Goal: Task Accomplishment & Management: Manage account settings

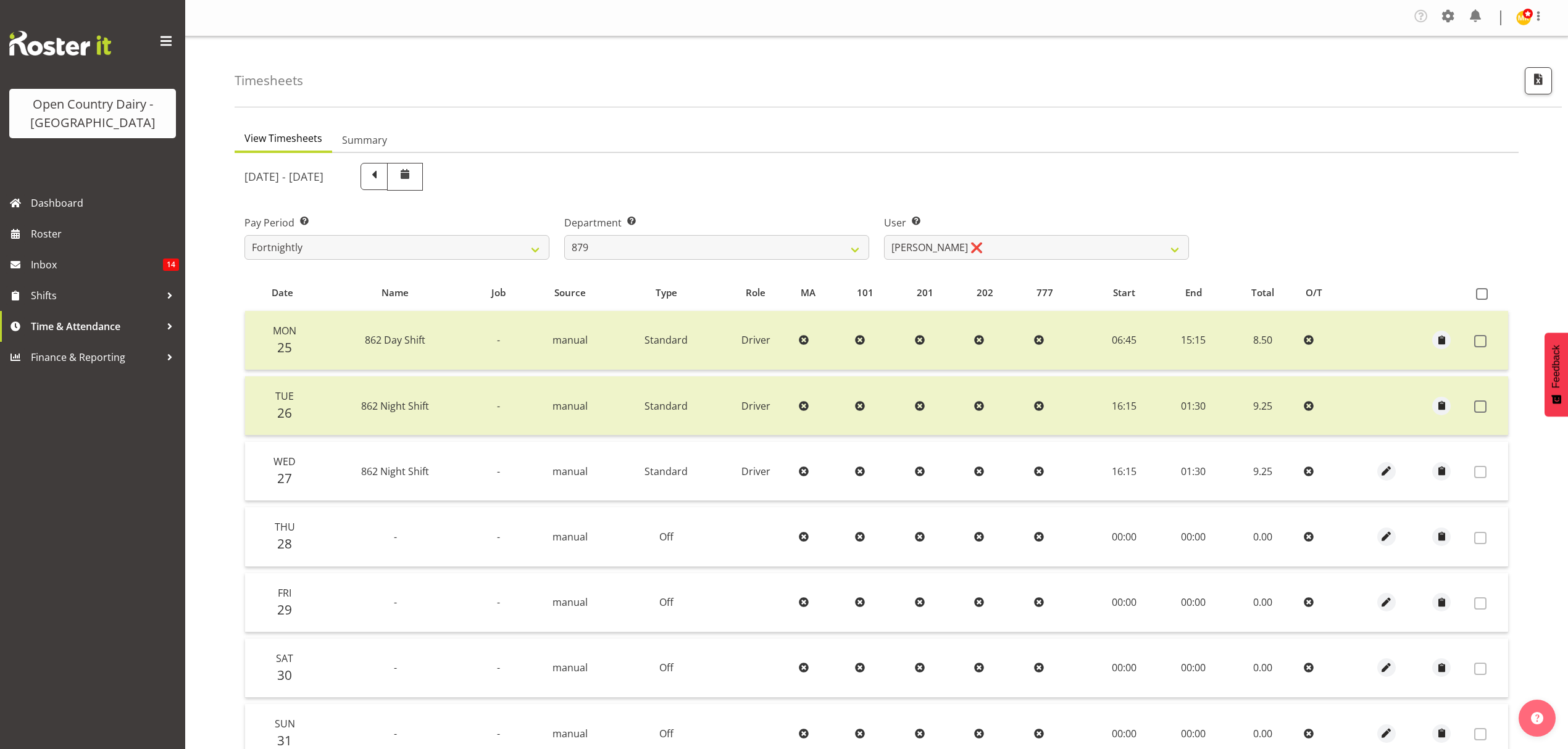
select select "782"
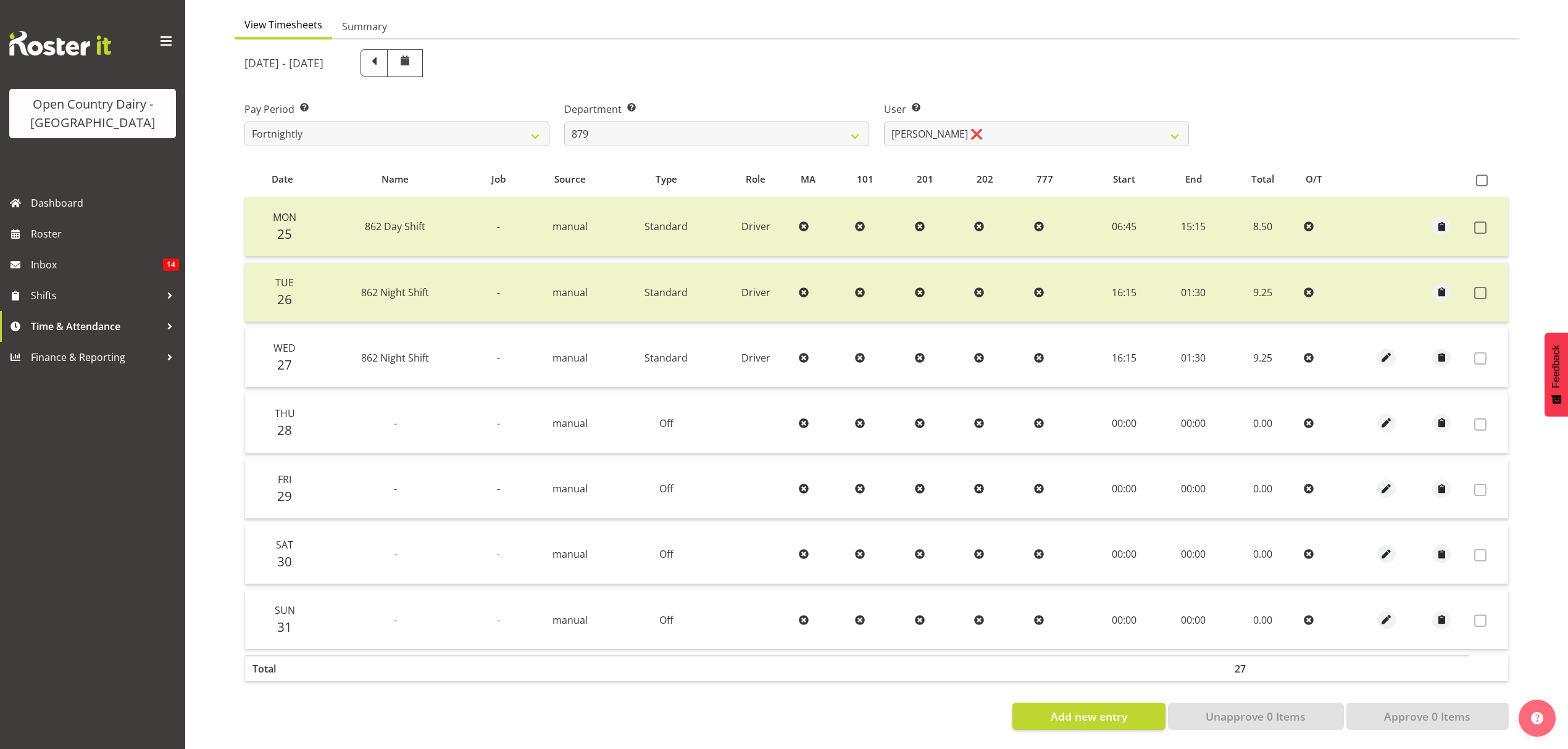
scroll to position [124, 0]
click at [57, 237] on span "Roster" at bounding box center [105, 233] width 148 height 18
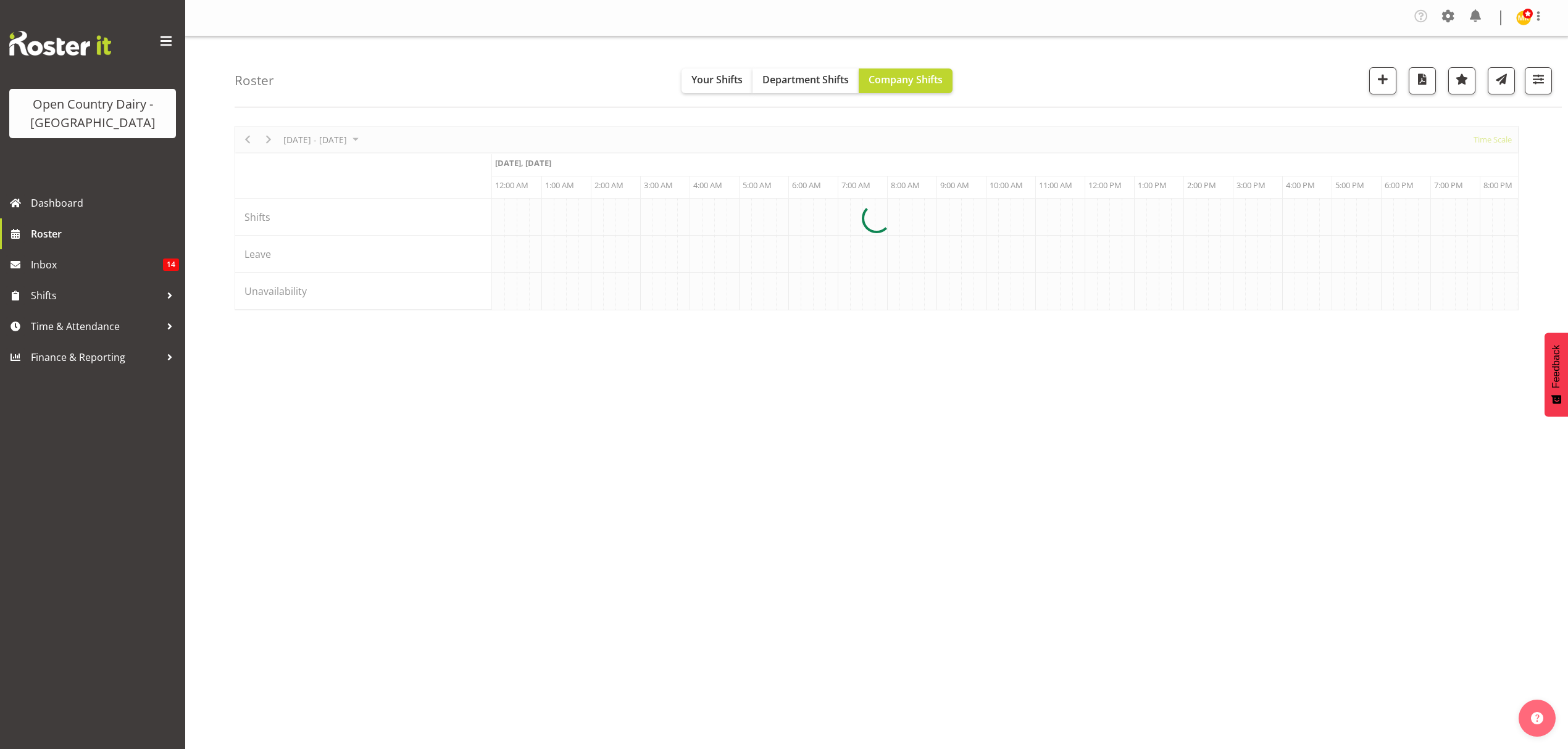
scroll to position [0, 2371]
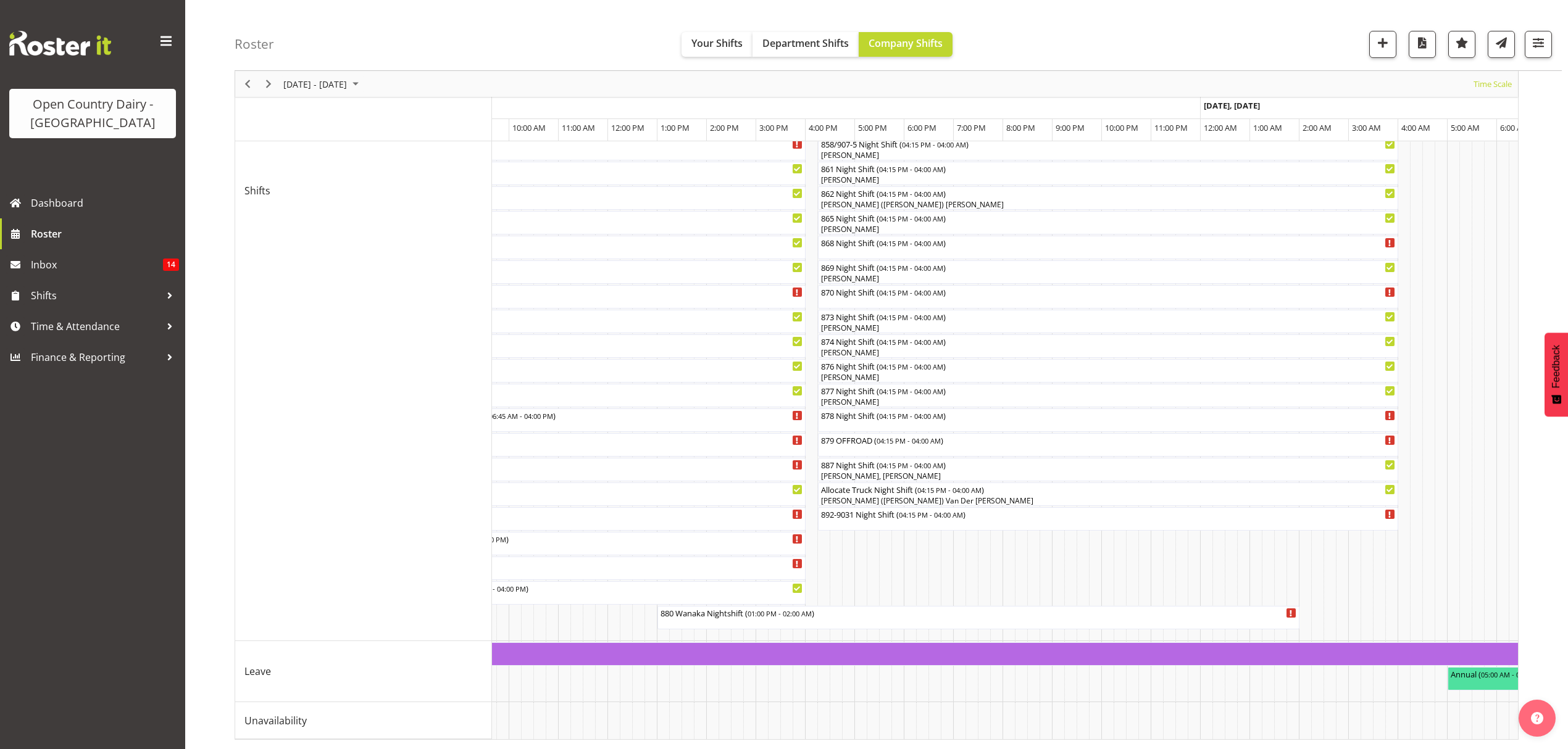
scroll to position [0, 5044]
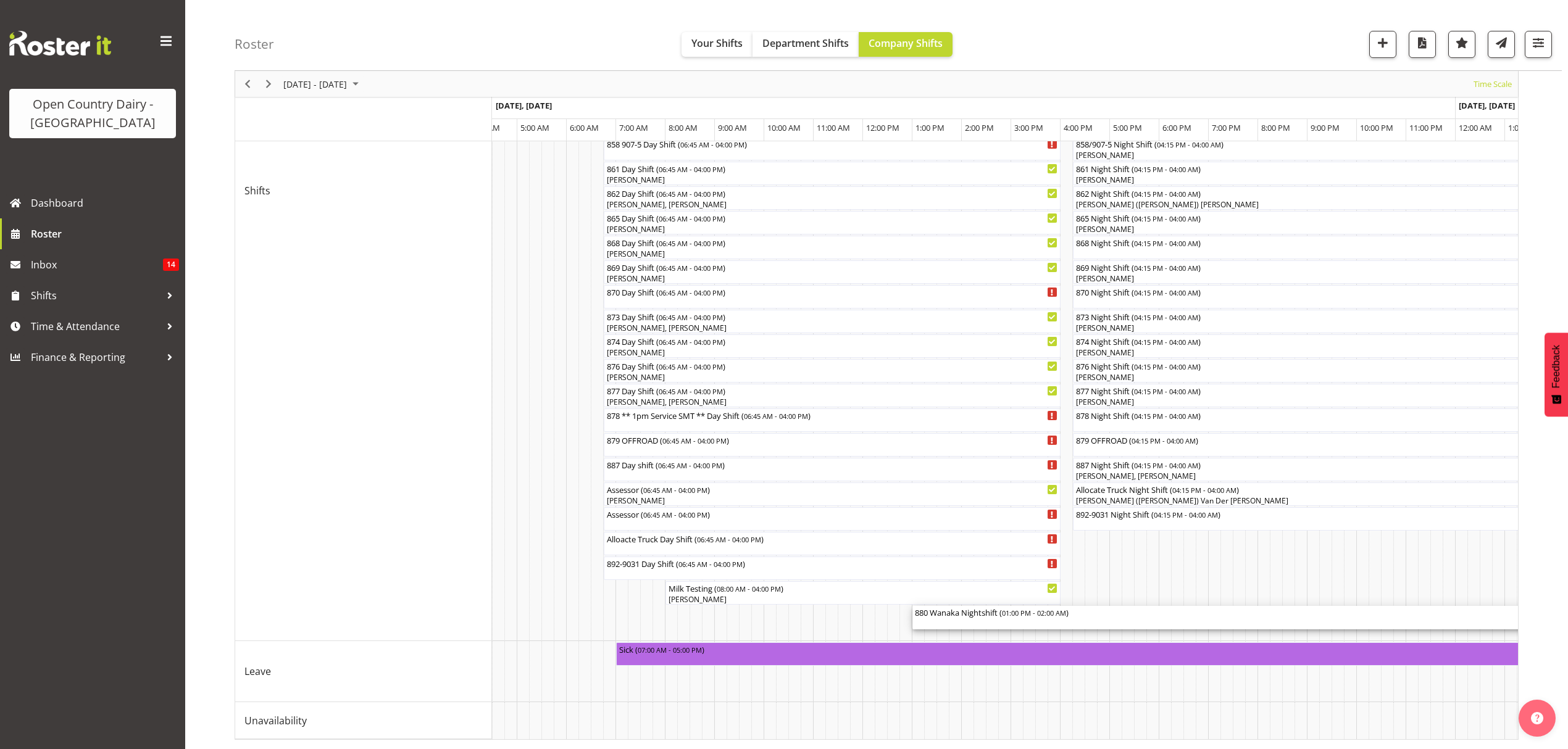
click at [1047, 608] on span "01:00 PM - 02:00 AM" at bounding box center [1033, 613] width 64 height 10
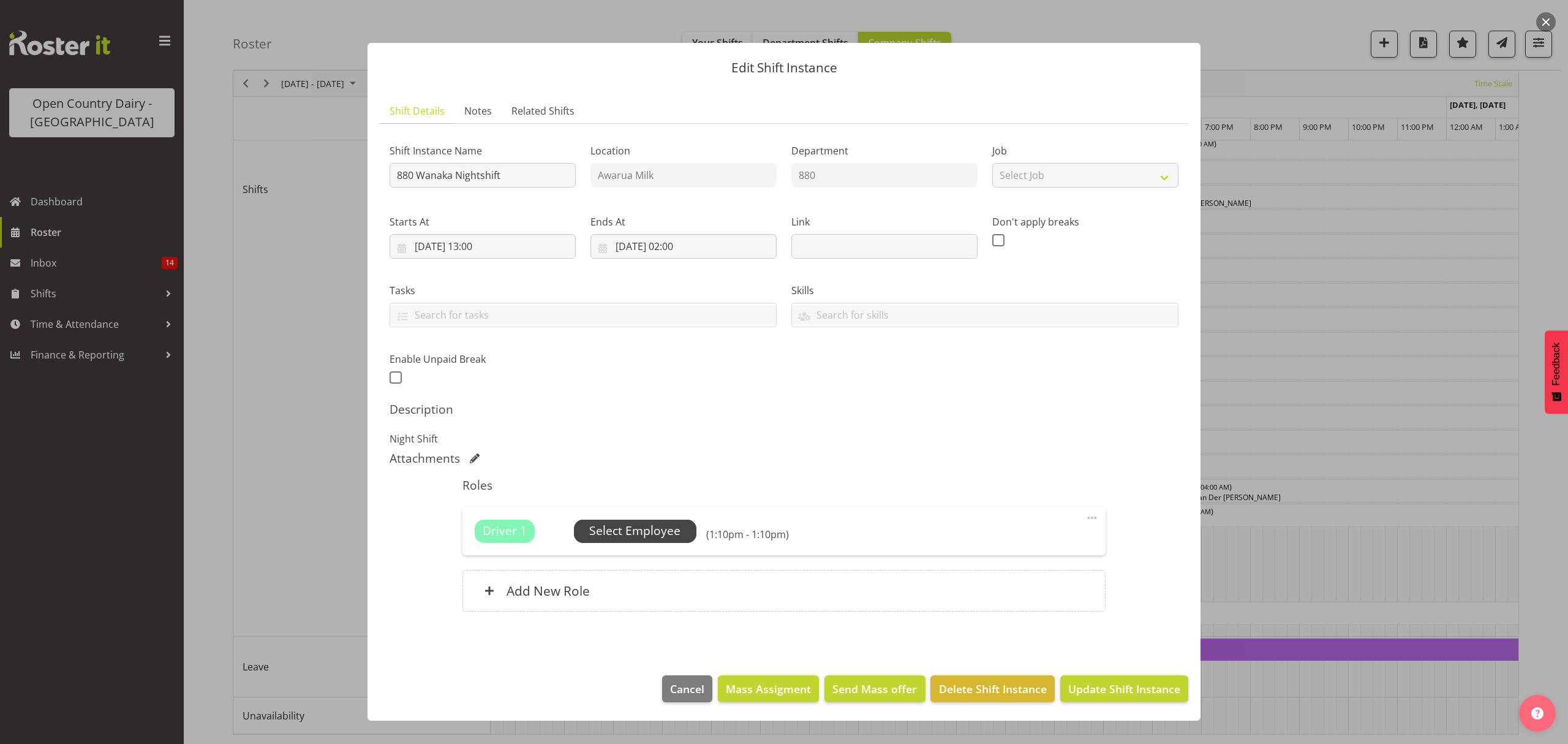
click at [655, 534] on span "Select Employee" at bounding box center [635, 531] width 91 height 18
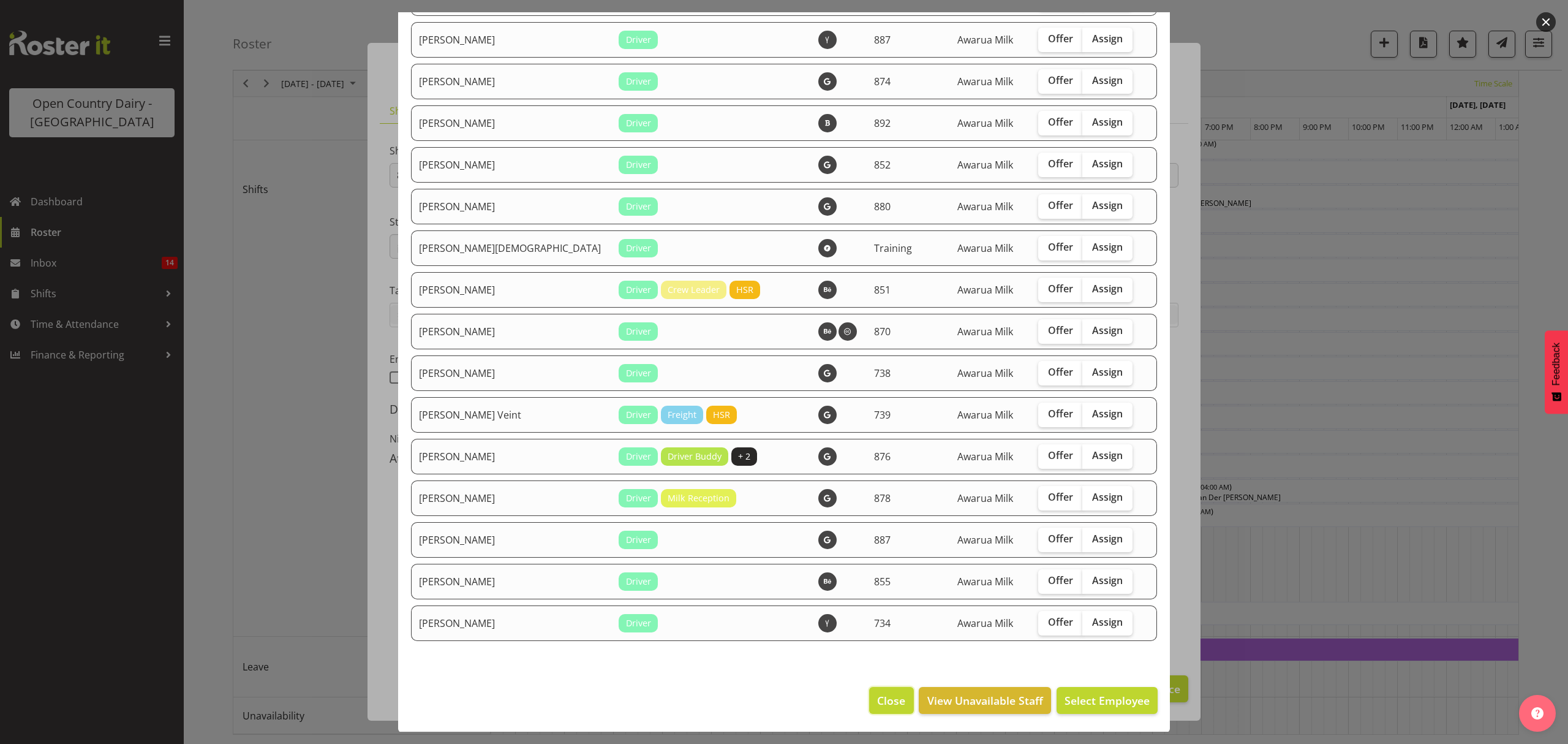
click at [881, 702] on span "Close" at bounding box center [891, 700] width 29 height 16
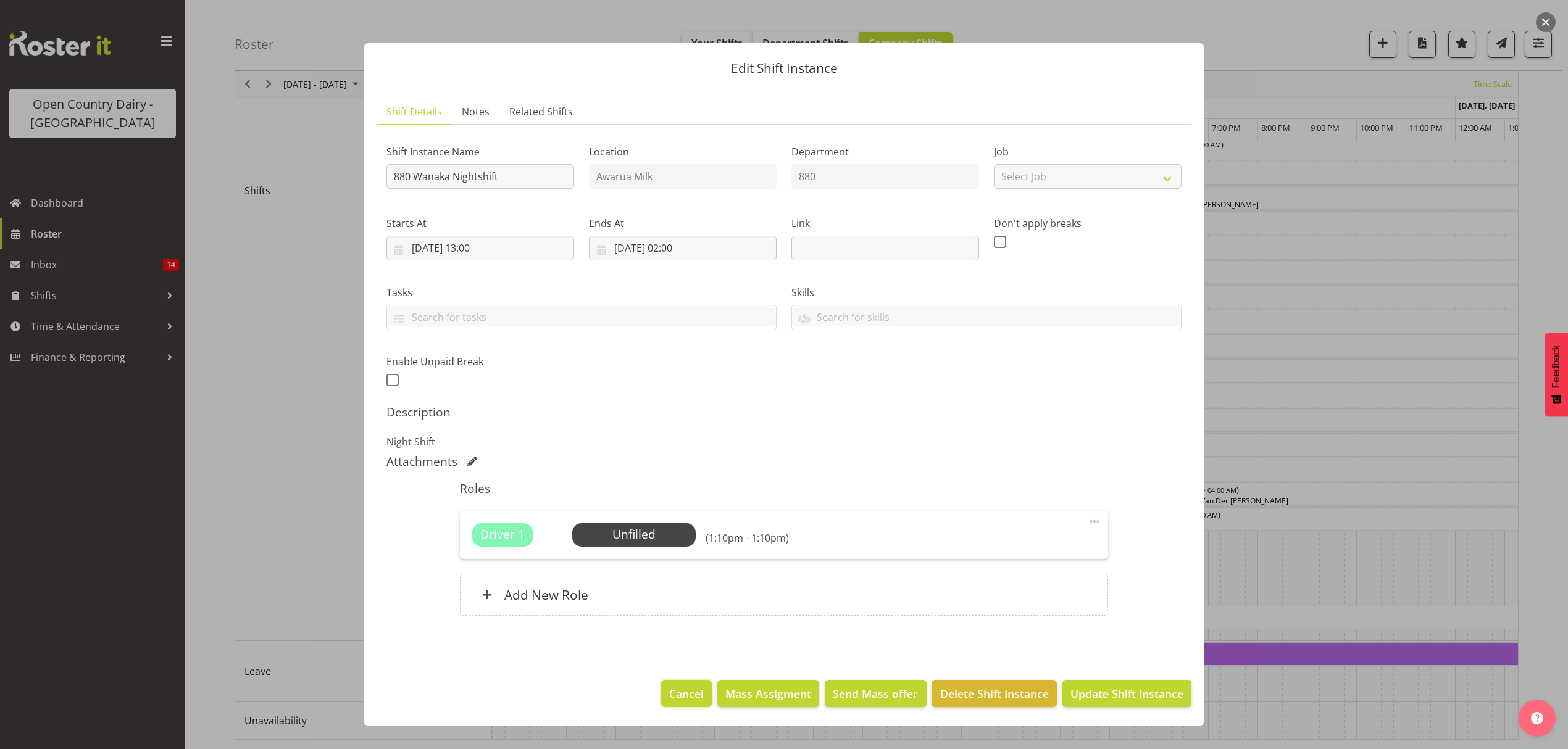
click at [690, 694] on span "Cancel" at bounding box center [687, 693] width 35 height 16
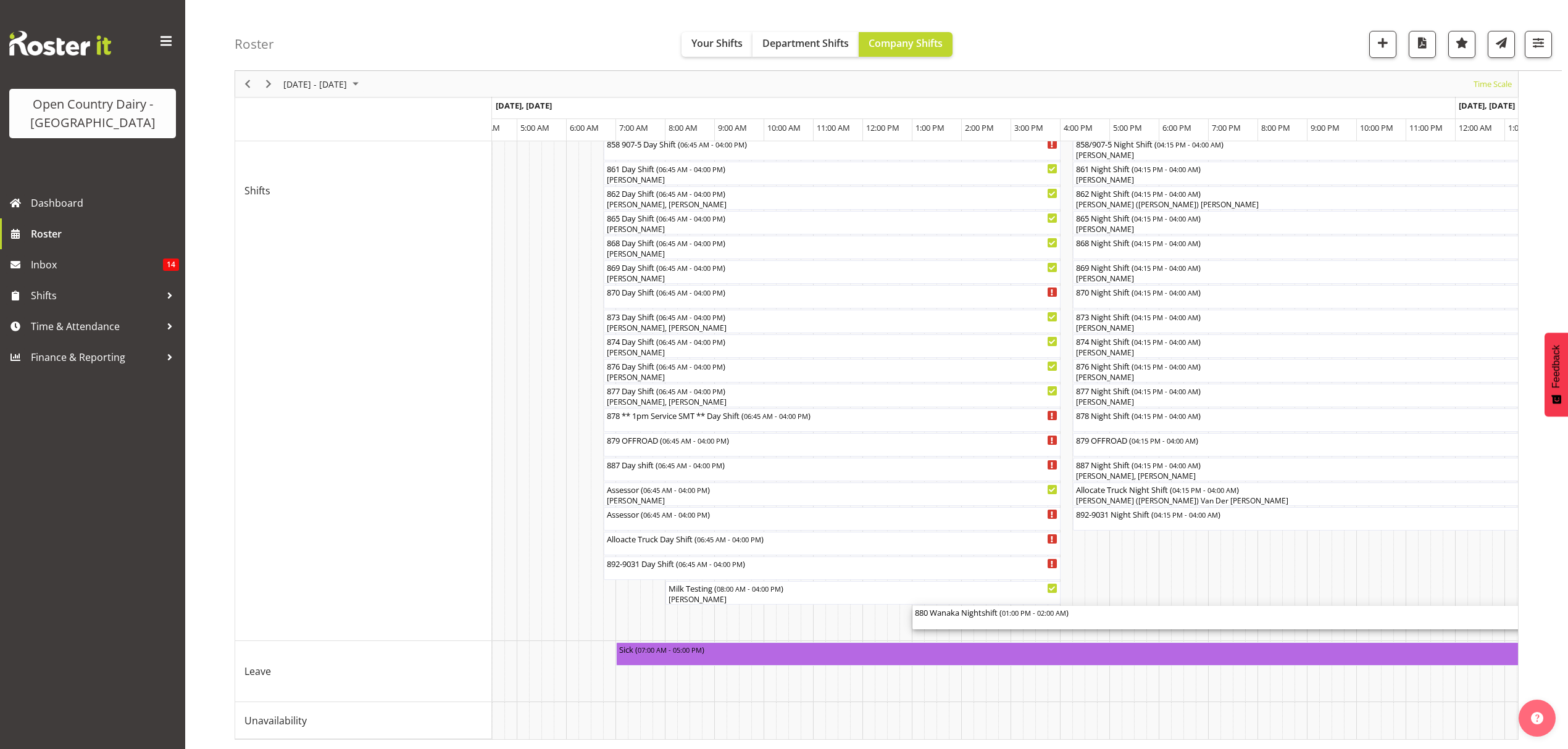
click at [994, 606] on div "880 Wanaka Nightshift ( 01:00 PM - 02:00 AM )" at bounding box center [1234, 612] width 637 height 12
click at [0, 0] on div at bounding box center [0, 0] width 0 height 0
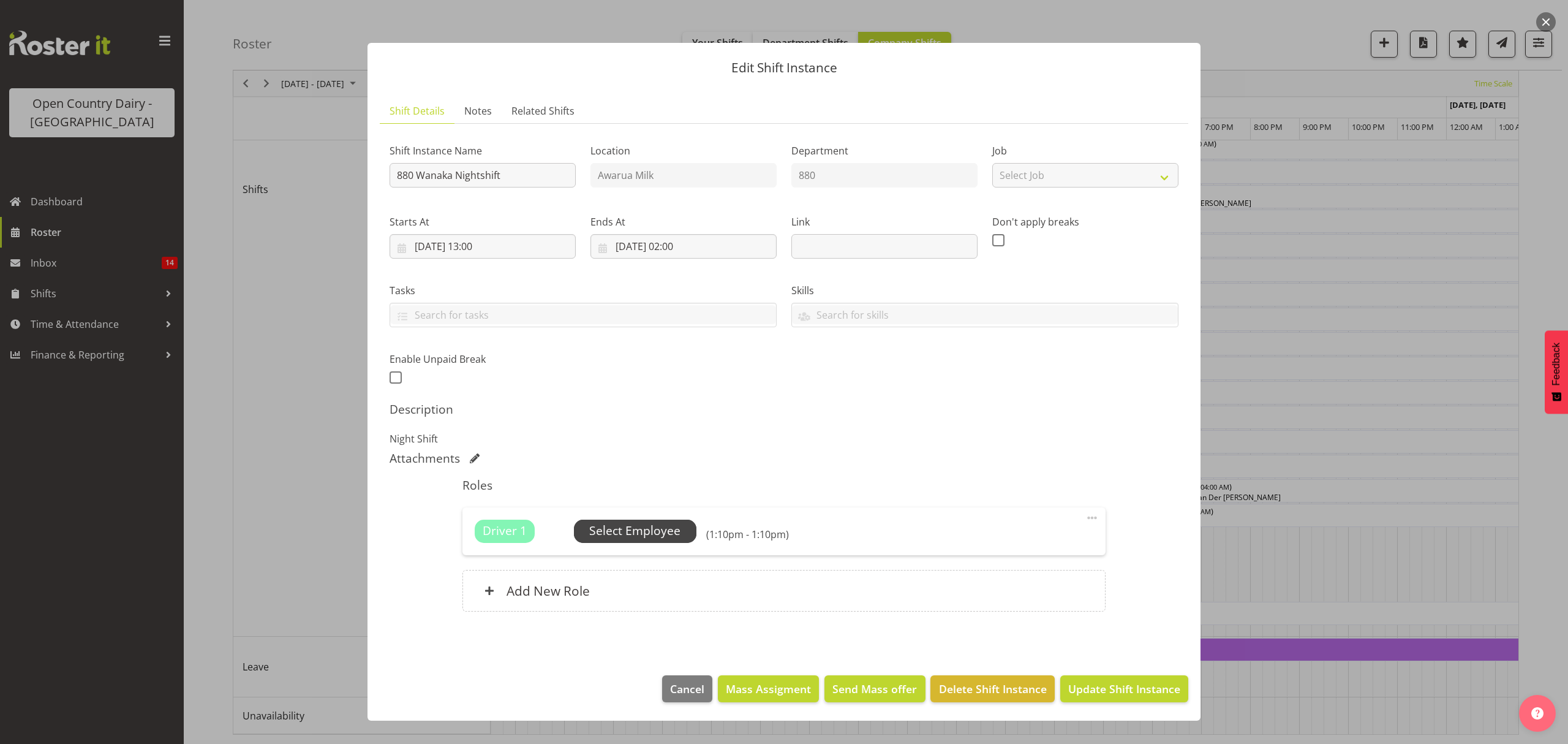
click at [621, 529] on span "Select Employee" at bounding box center [635, 531] width 91 height 18
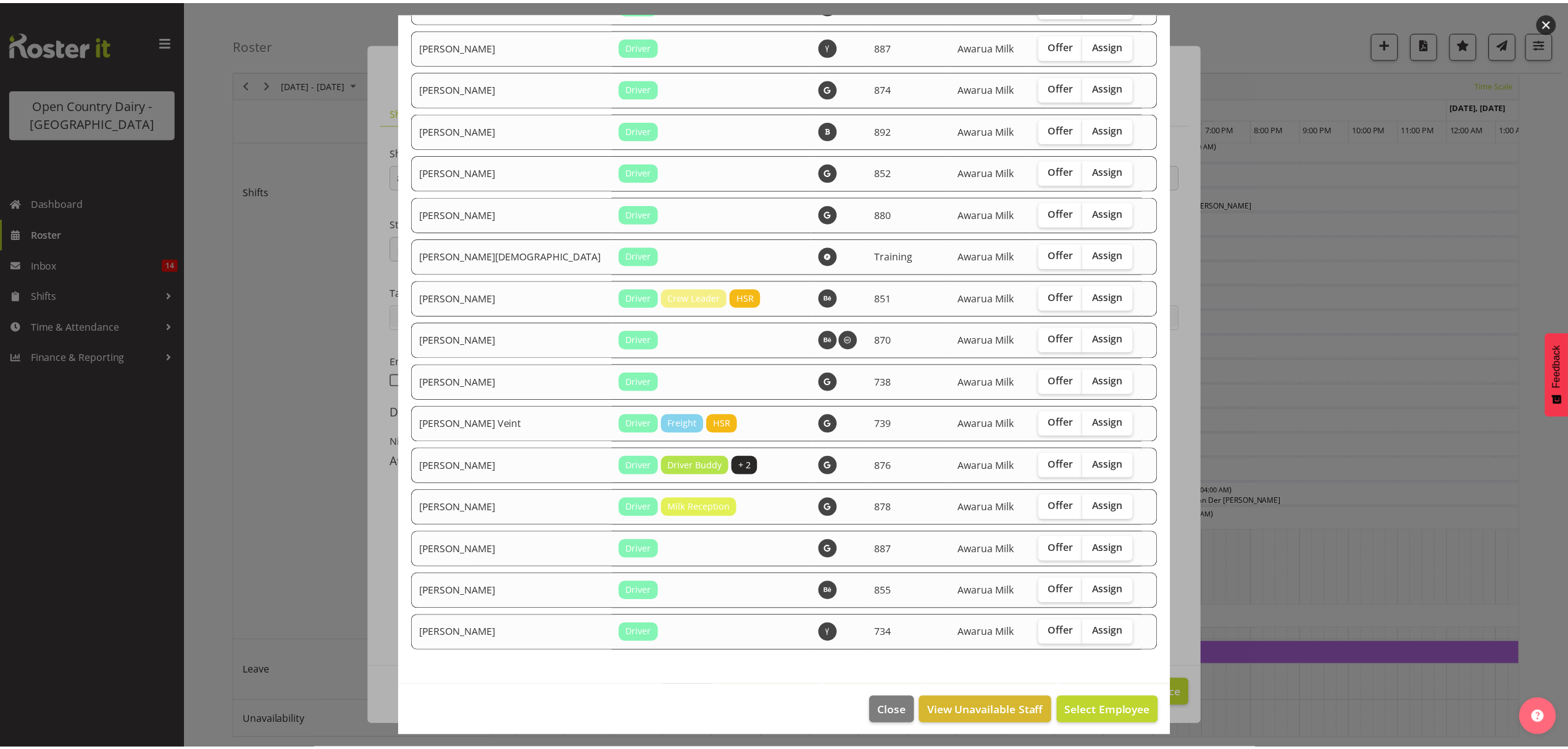
scroll to position [1081, 0]
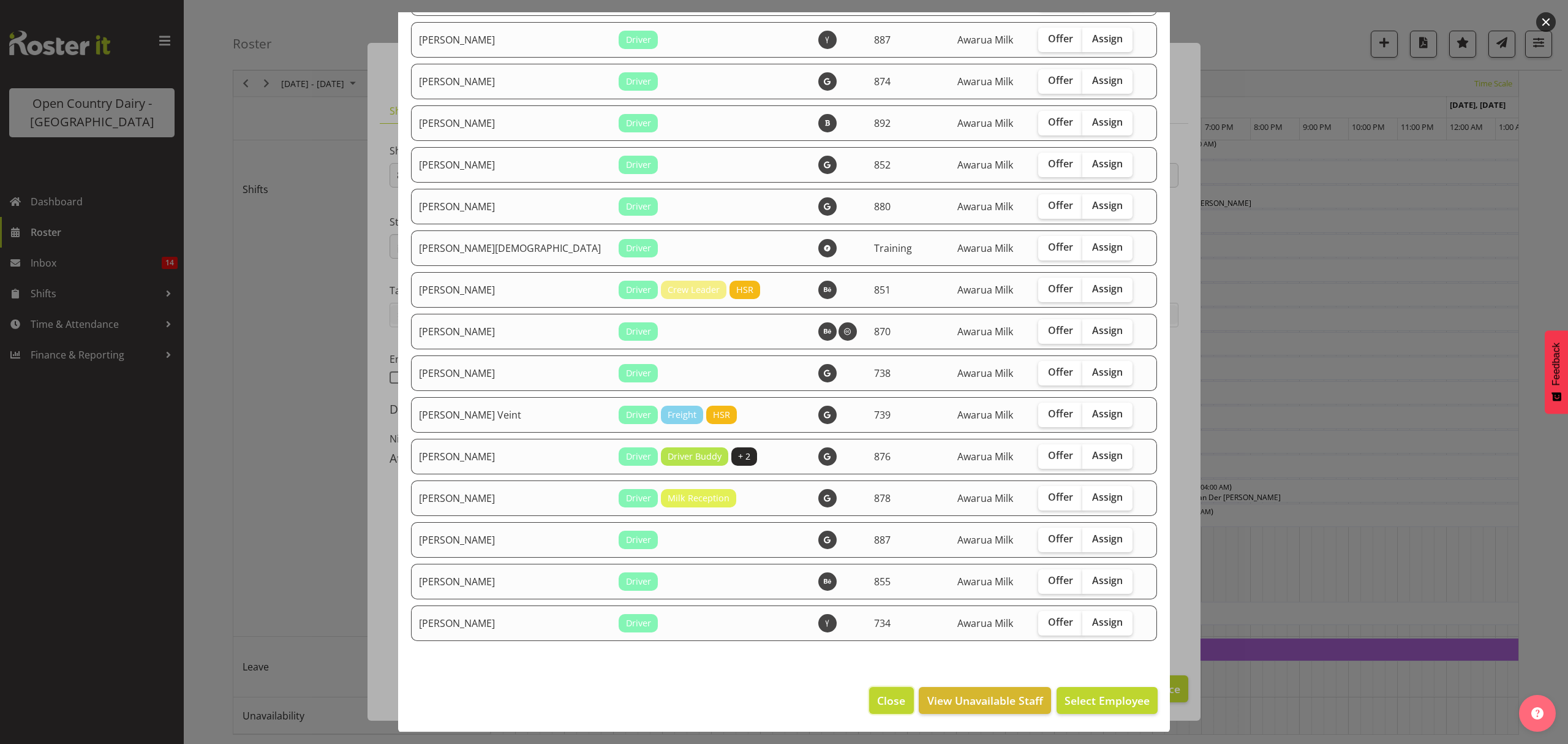
click at [877, 699] on span "Close" at bounding box center [891, 700] width 29 height 16
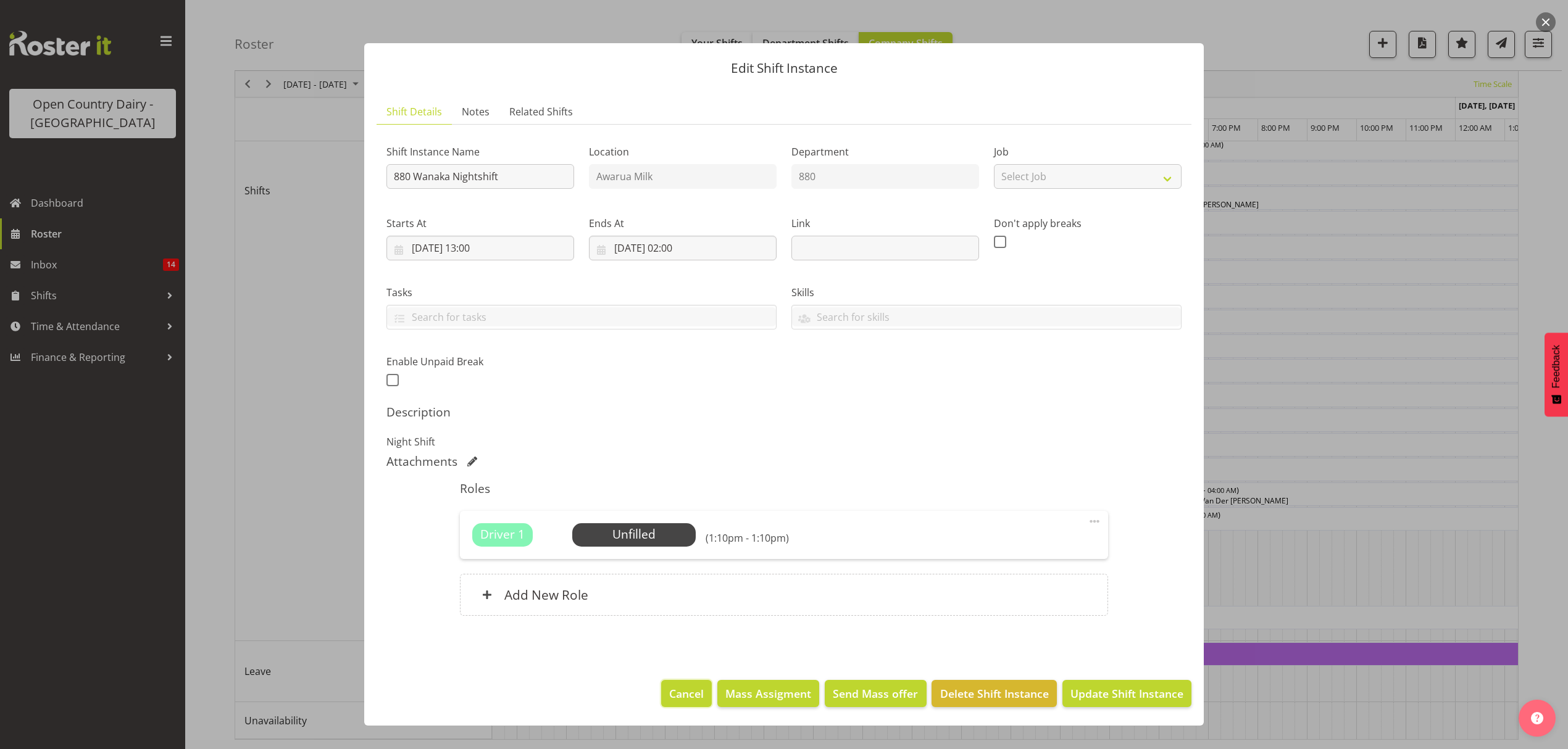
click at [687, 687] on span "Cancel" at bounding box center [687, 693] width 35 height 16
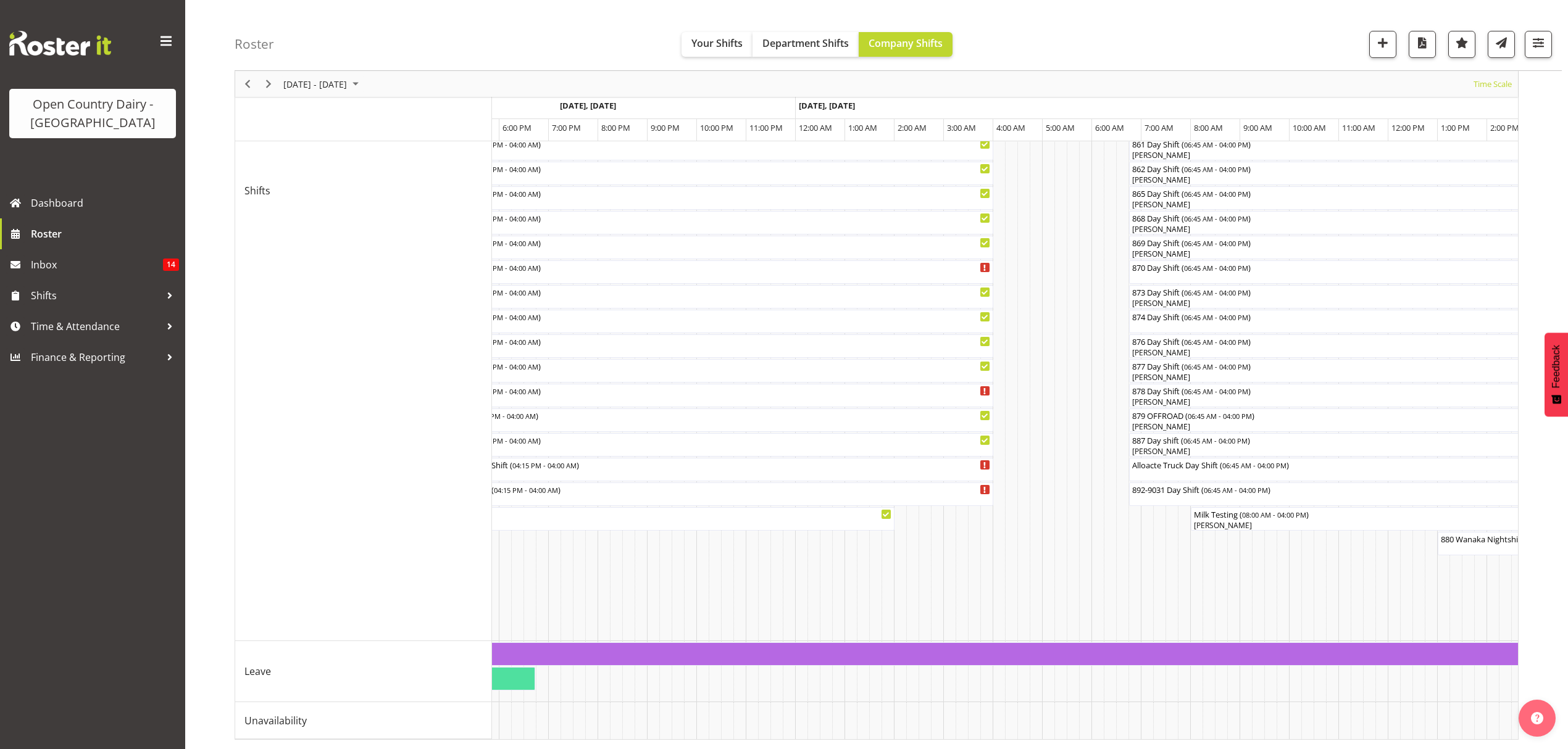
scroll to position [0, 6963]
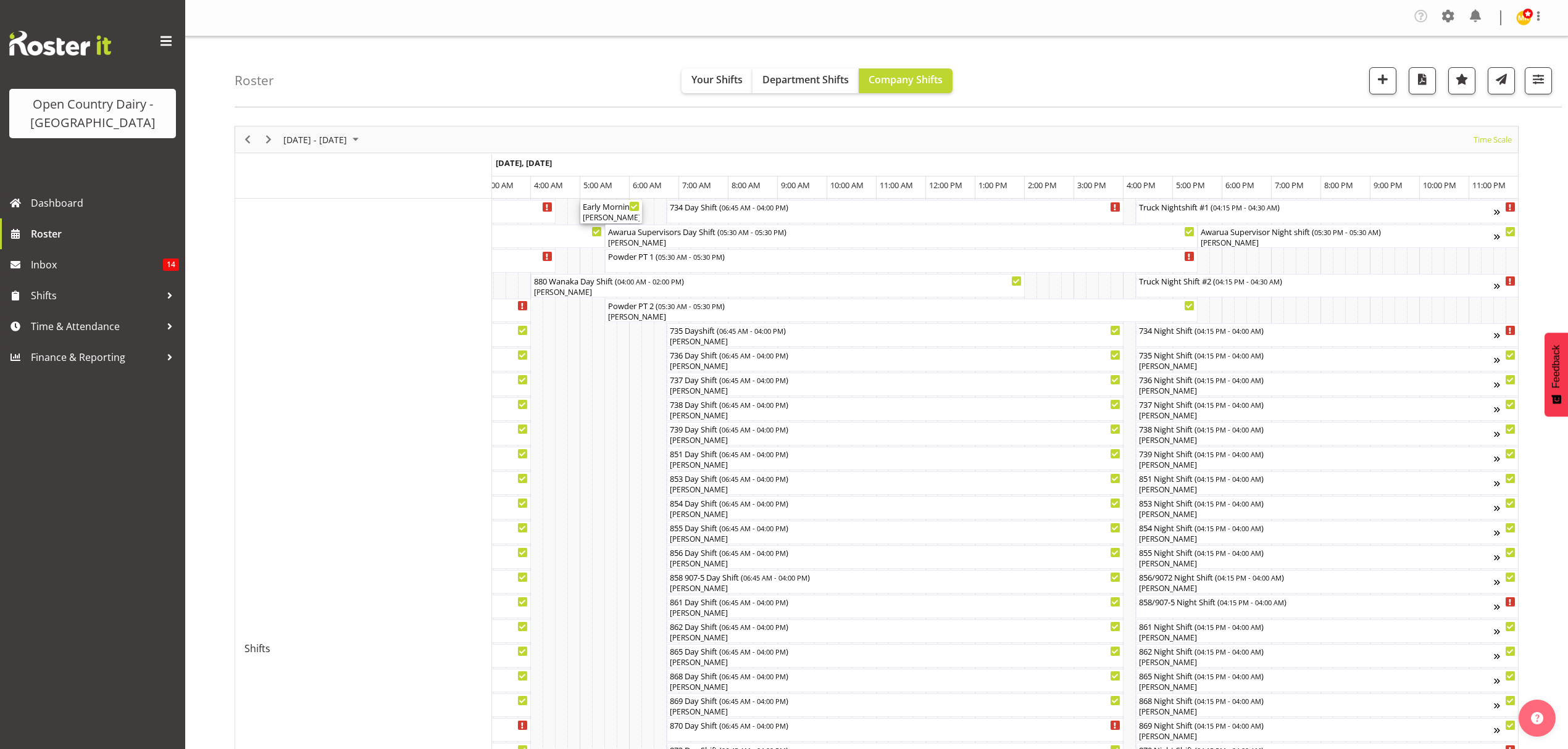
click at [610, 221] on div "Stacey Wilson, Neil Peters" at bounding box center [610, 218] width 57 height 12
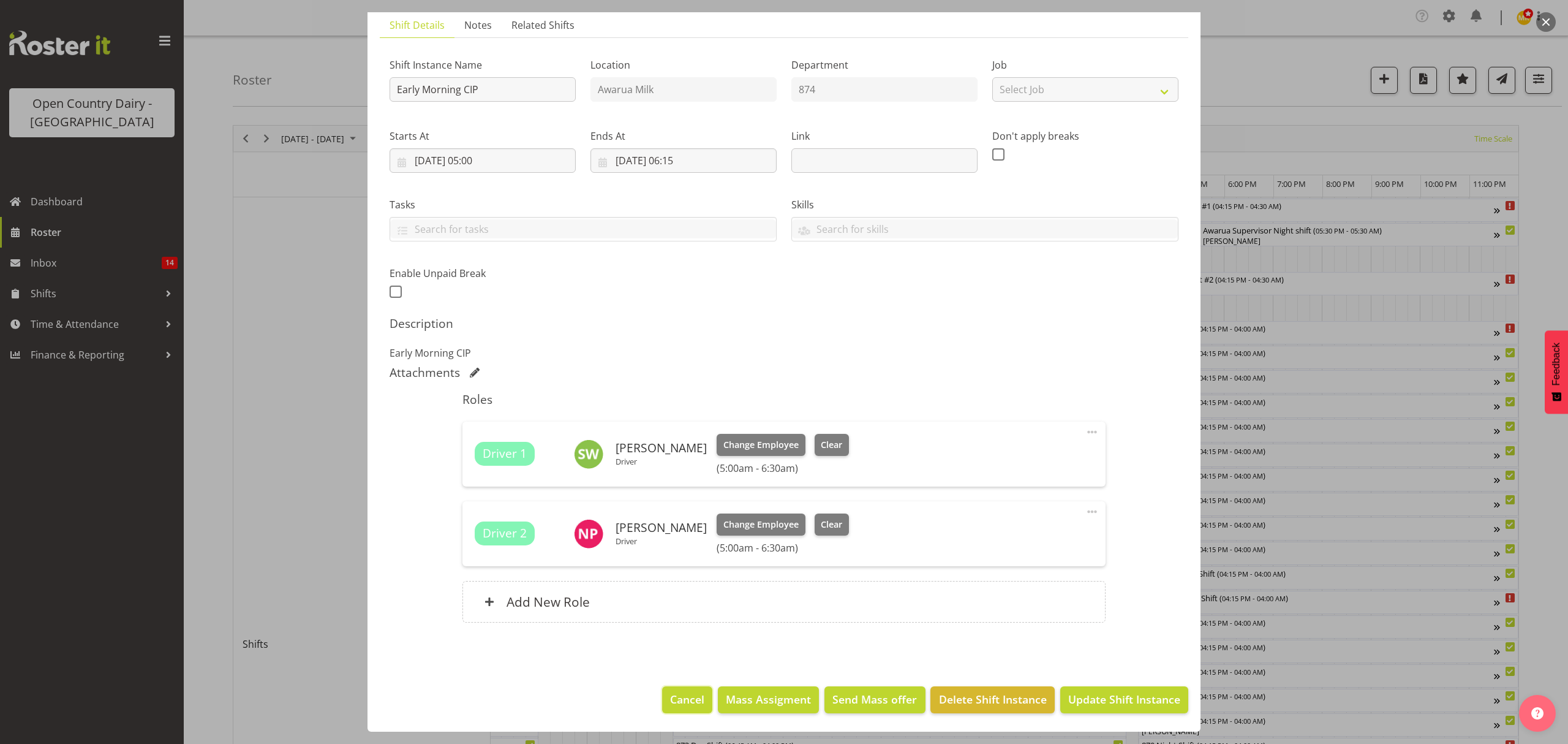
click at [673, 707] on span "Cancel" at bounding box center [687, 699] width 34 height 16
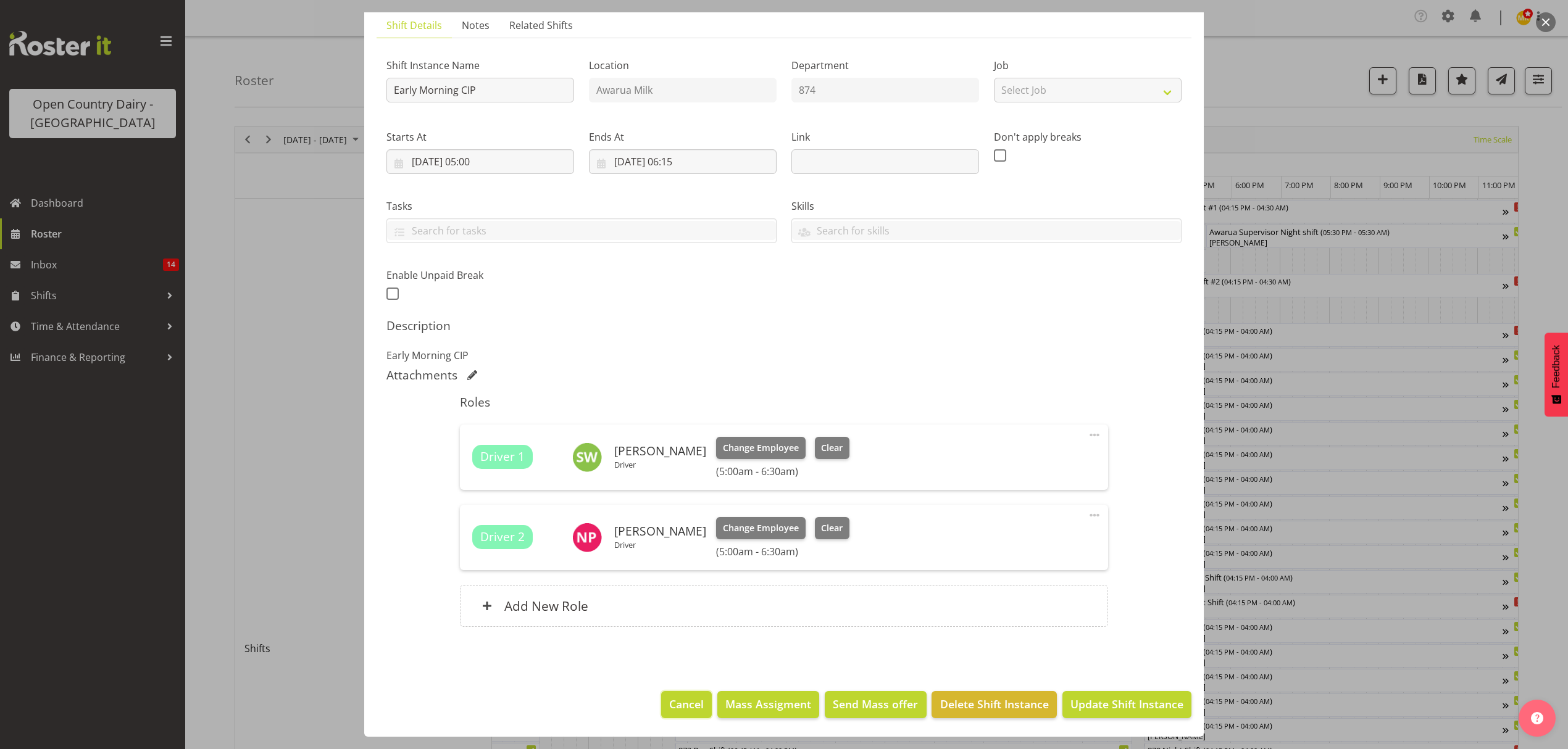
click at [678, 712] on span "Cancel" at bounding box center [687, 704] width 35 height 16
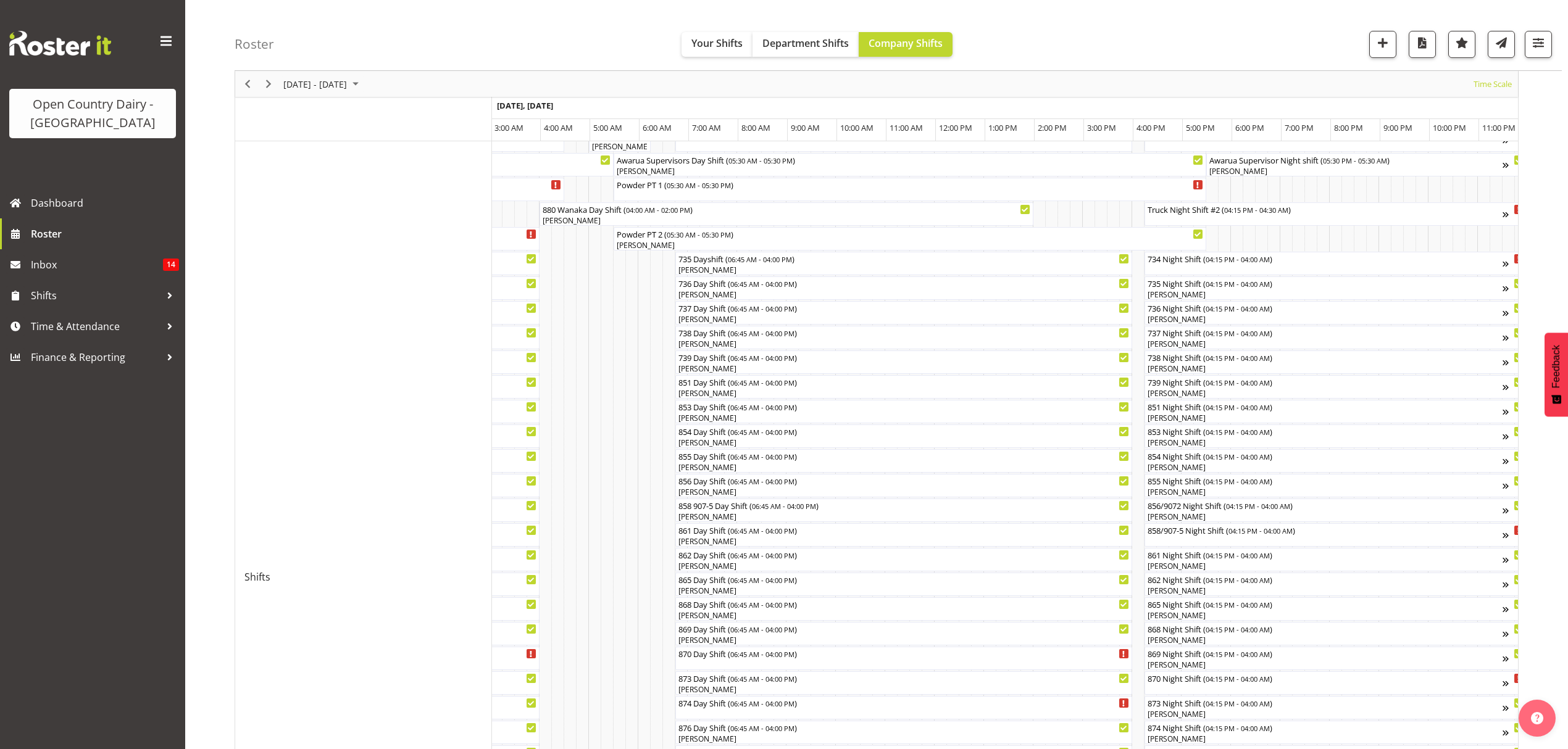
scroll to position [0, 0]
